Goal: Find specific page/section: Find specific page/section

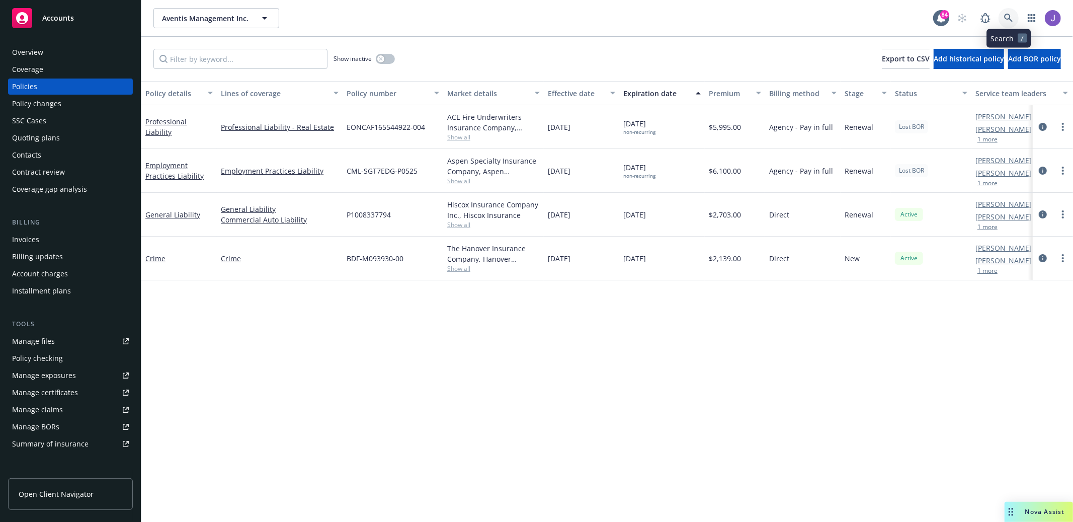
click at [1000, 16] on link at bounding box center [1009, 18] width 20 height 20
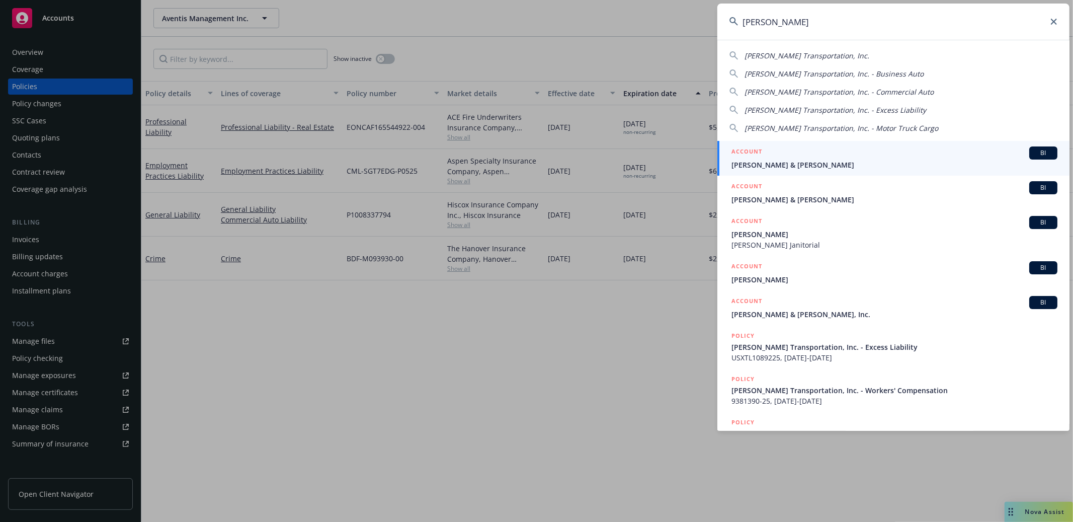
click at [894, 58] on div "[PERSON_NAME] Transportation, Inc." at bounding box center [894, 55] width 328 height 11
type input "[PERSON_NAME] Transportation, Inc."
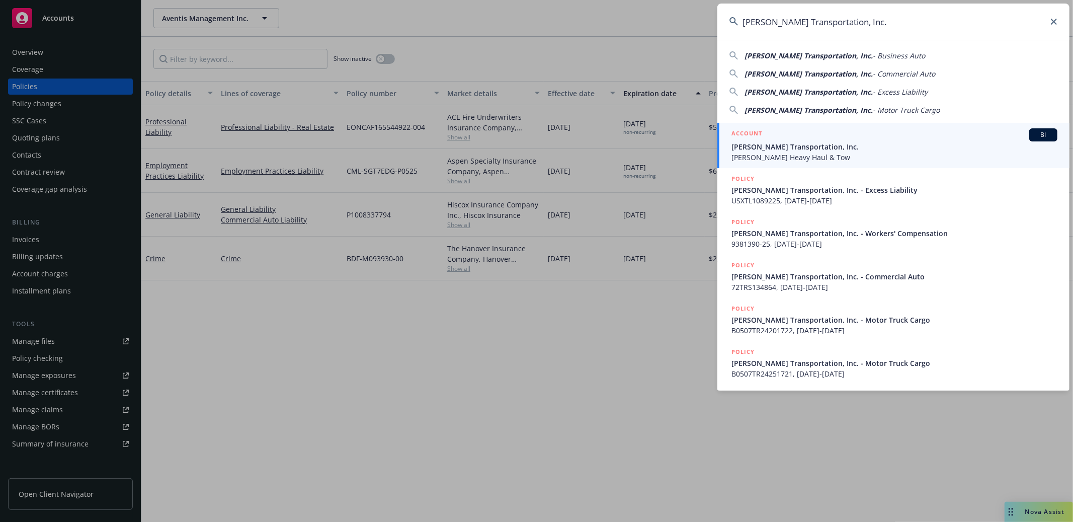
click at [861, 140] on div "ACCOUNT BI" at bounding box center [895, 134] width 326 height 13
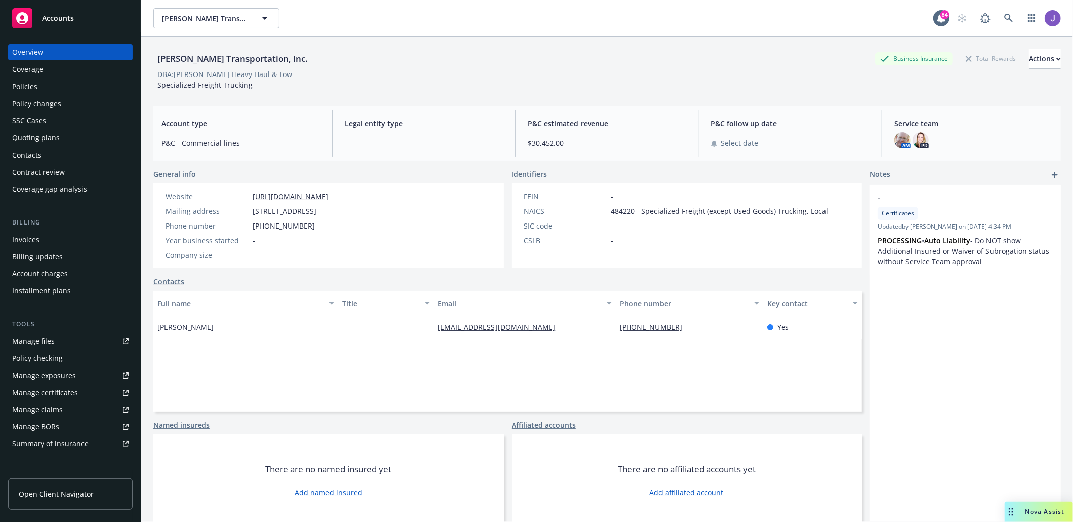
click at [58, 82] on div "Policies" at bounding box center [70, 86] width 117 height 16
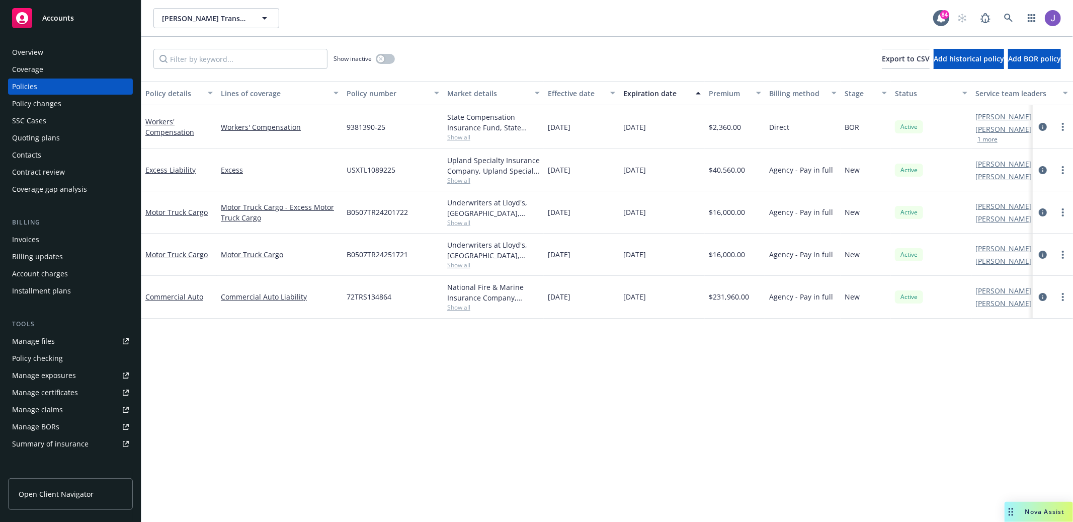
click at [988, 138] on button "1 more" at bounding box center [988, 139] width 20 height 6
